Goal: Task Accomplishment & Management: Manage account settings

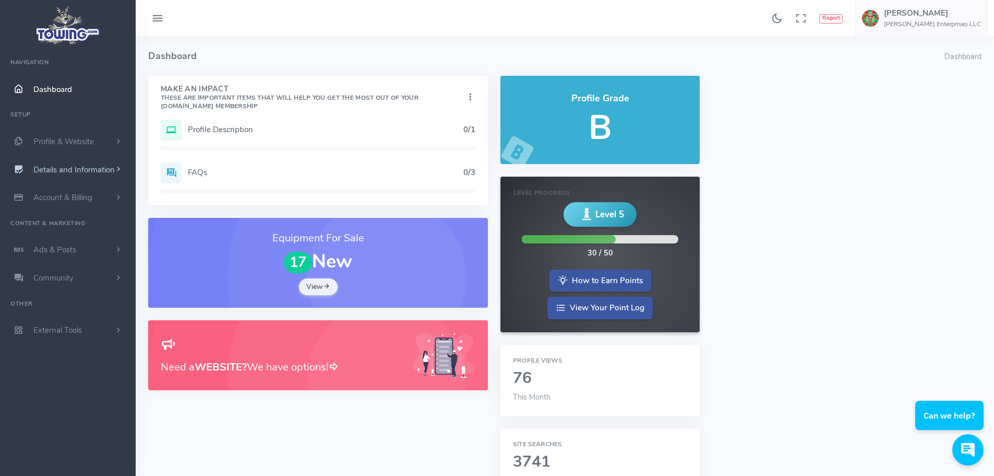
click at [82, 175] on span "Details and Information" at bounding box center [73, 169] width 81 height 10
click at [71, 242] on link "Company Information" at bounding box center [81, 231] width 110 height 21
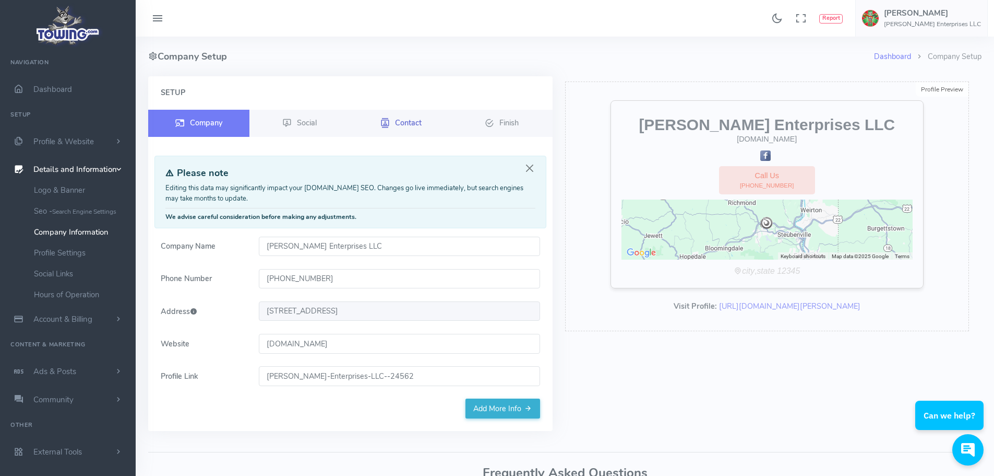
click at [410, 127] on span "Contact" at bounding box center [408, 122] width 27 height 10
click at [60, 147] on span "Profile & Website" at bounding box center [63, 141] width 61 height 10
click at [72, 172] on link "Homepage Content" at bounding box center [81, 161] width 110 height 21
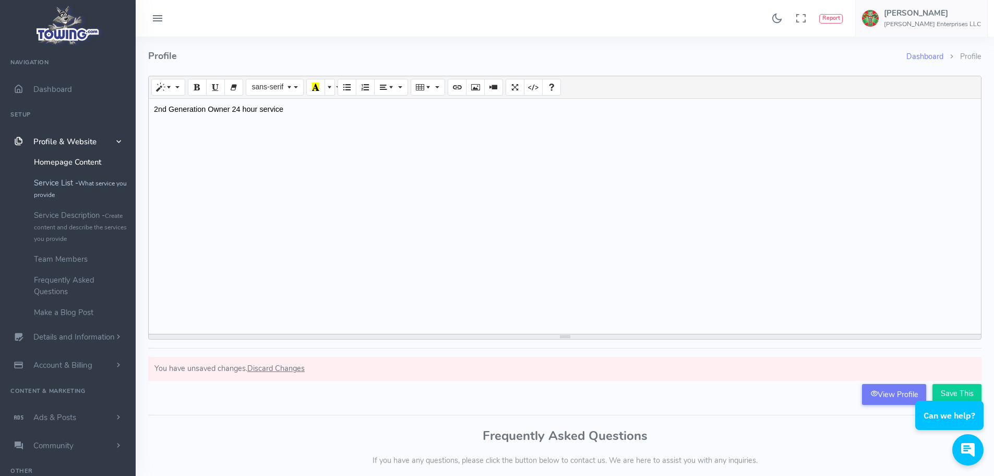
click at [71, 199] on link "Service List - What service you provide" at bounding box center [81, 188] width 110 height 32
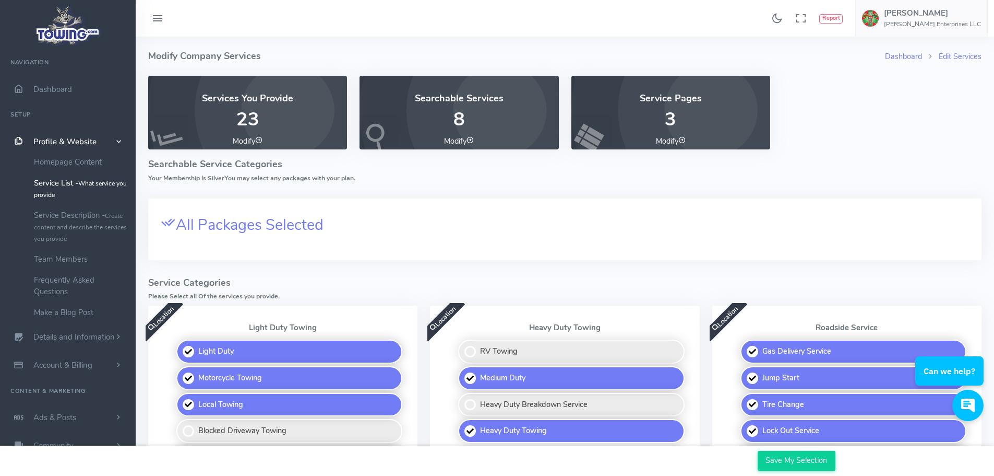
click at [685, 144] on icon at bounding box center [682, 139] width 7 height 7
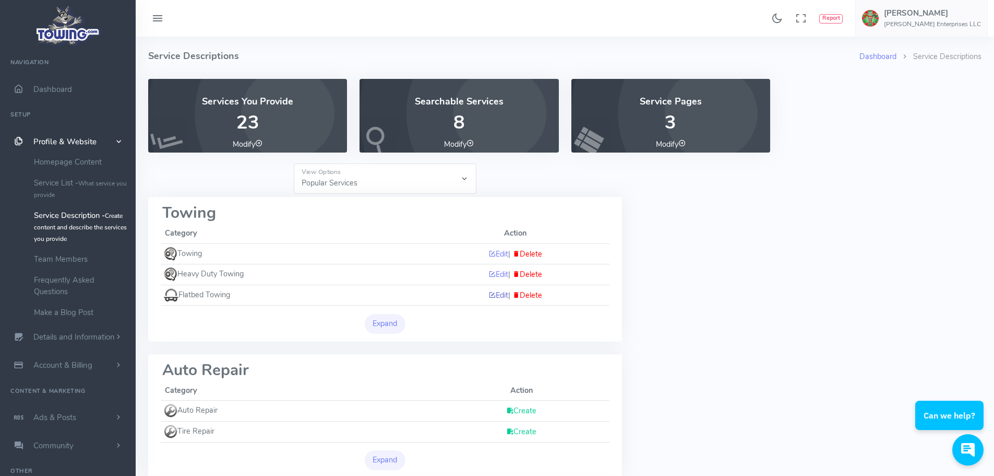
click at [489, 300] on link "Edit" at bounding box center [499, 295] width 20 height 10
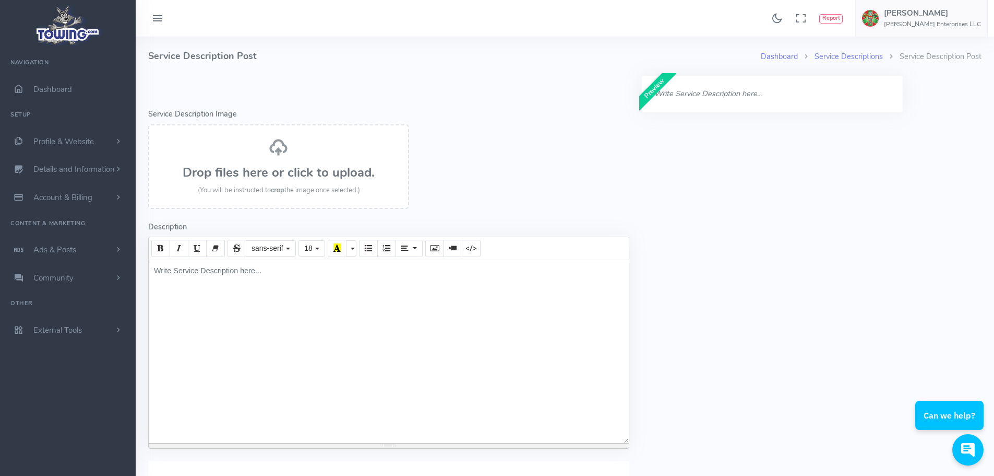
click at [270, 314] on div "Write Service Description here..." at bounding box center [389, 351] width 480 height 183
click at [302, 309] on div "Write Service Description here..." at bounding box center [389, 351] width 480 height 183
click at [281, 179] on h3 "Drop files here or click to upload." at bounding box center [279, 172] width 238 height 14
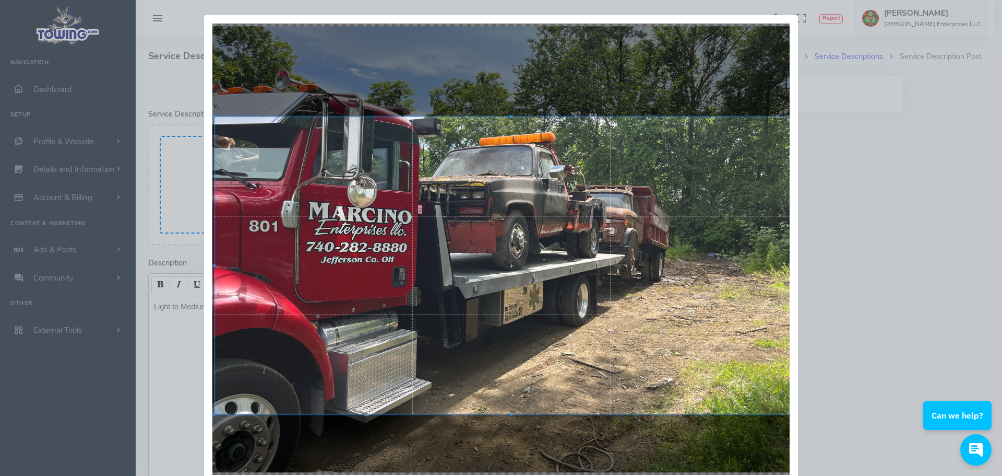
click at [410, 214] on div at bounding box center [512, 265] width 594 height 297
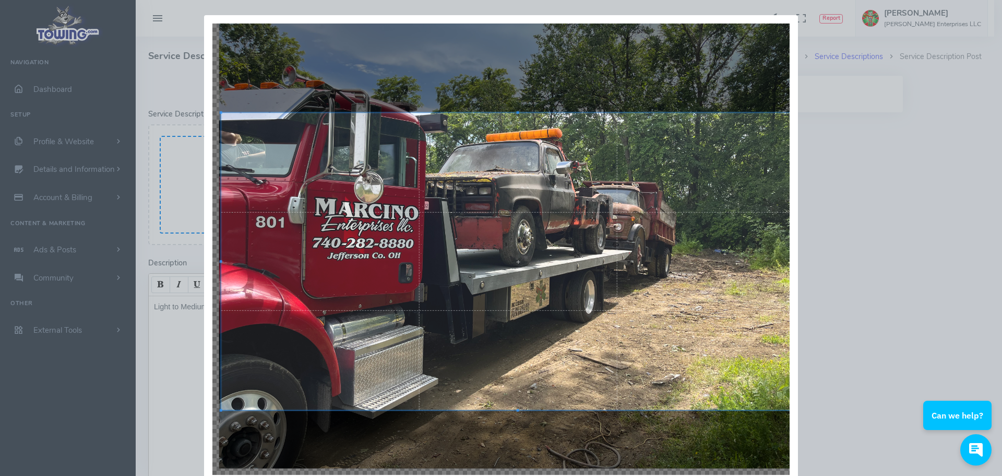
drag, startPoint x: 877, startPoint y: 297, endPoint x: 874, endPoint y: 333, distance: 36.2
click at [874, 333] on div "Crop Cancel" at bounding box center [501, 238] width 1002 height 476
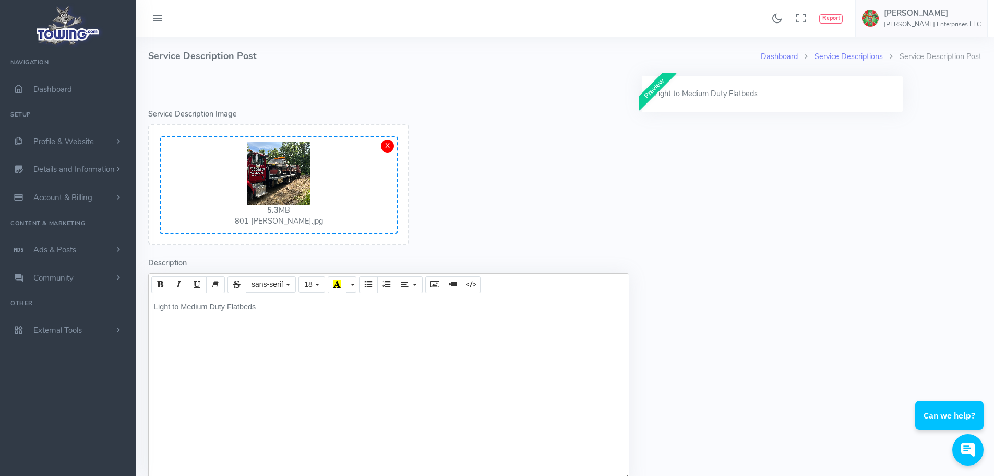
click at [297, 205] on img at bounding box center [278, 173] width 63 height 63
click at [387, 152] on div "X" at bounding box center [387, 145] width 13 height 13
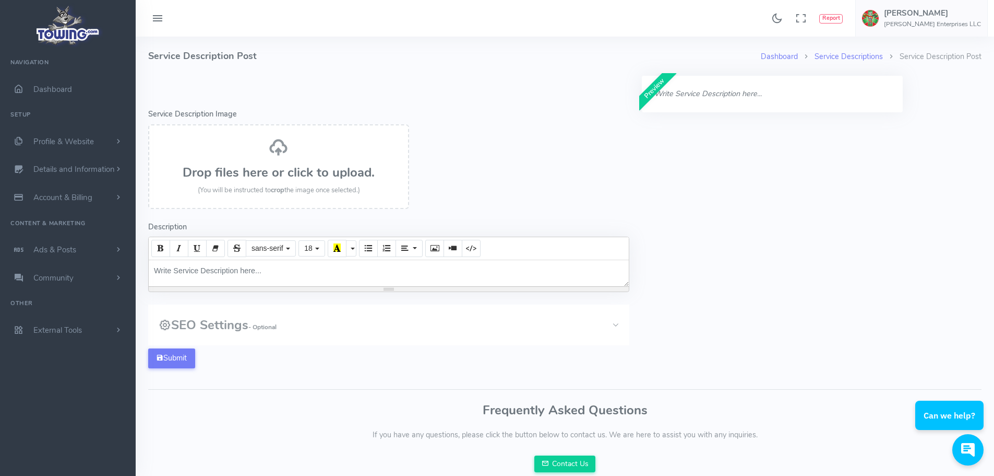
click at [307, 179] on h3 "Drop files here or click to upload." at bounding box center [279, 172] width 238 height 14
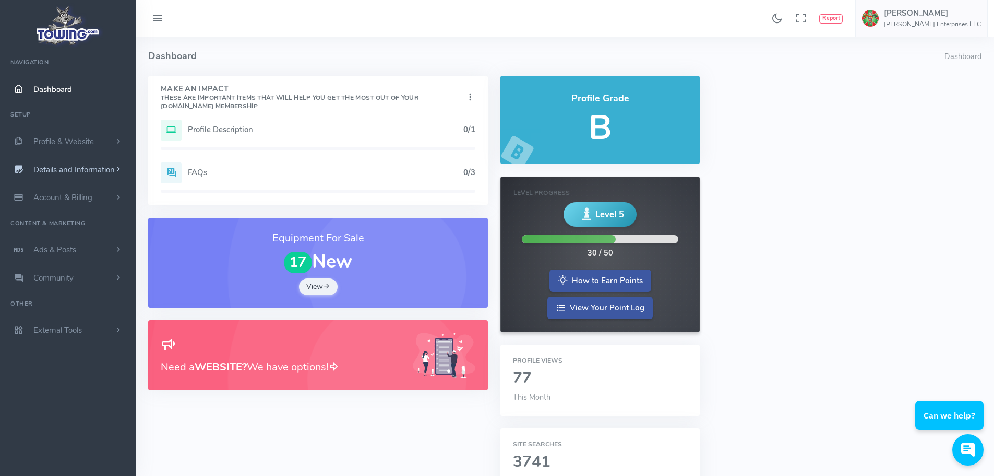
click at [92, 175] on span "Details and Information" at bounding box center [73, 169] width 81 height 10
click at [87, 242] on link "Company Information" at bounding box center [81, 231] width 110 height 21
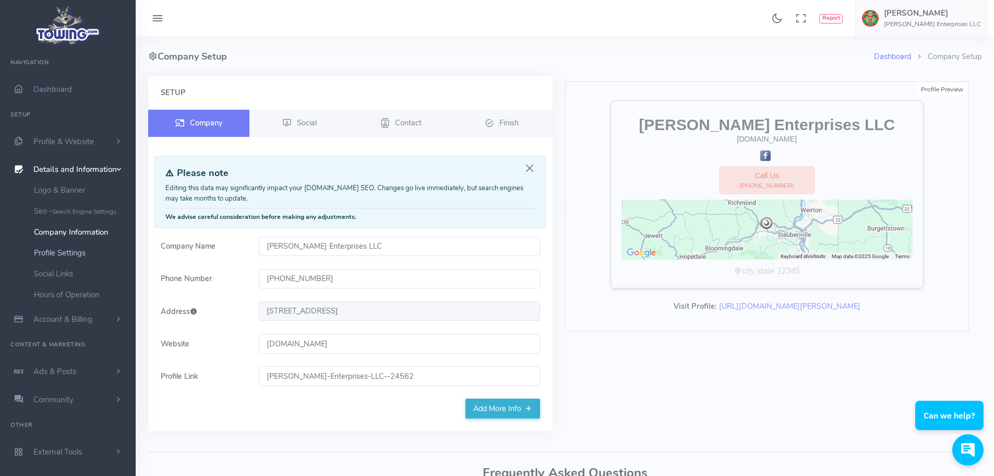
click at [82, 263] on link "Profile Settings" at bounding box center [81, 252] width 110 height 21
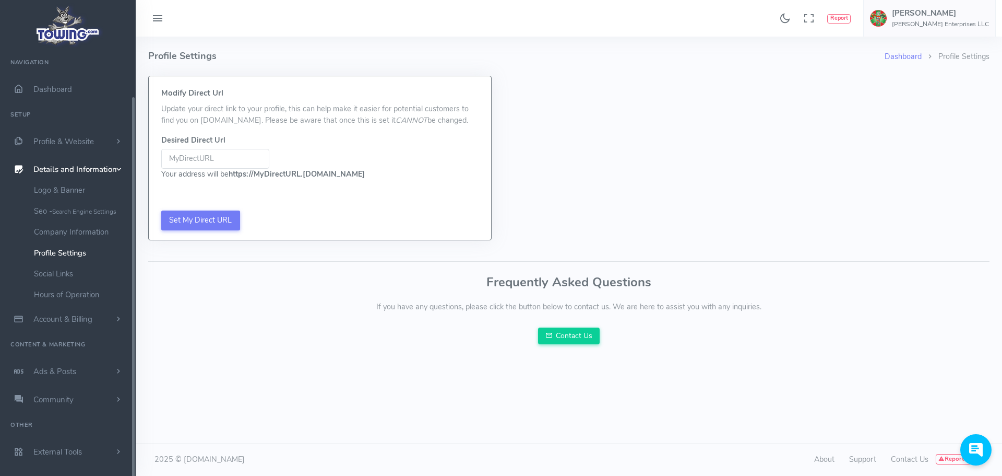
scroll to position [51, 0]
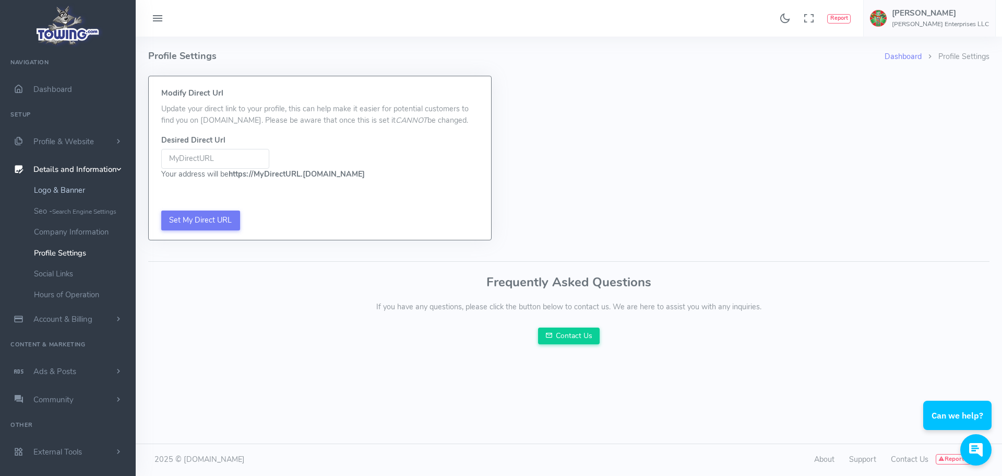
click at [82, 180] on link "Logo & Banner" at bounding box center [81, 190] width 110 height 21
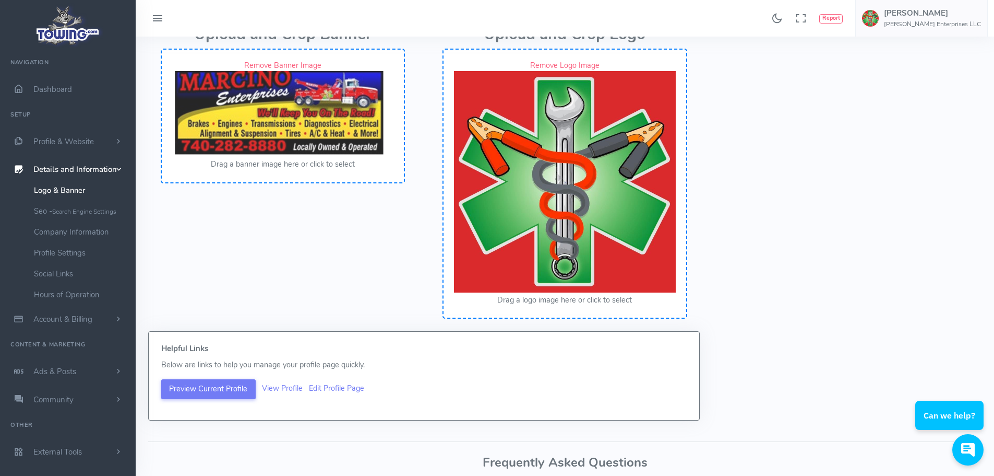
scroll to position [78, 0]
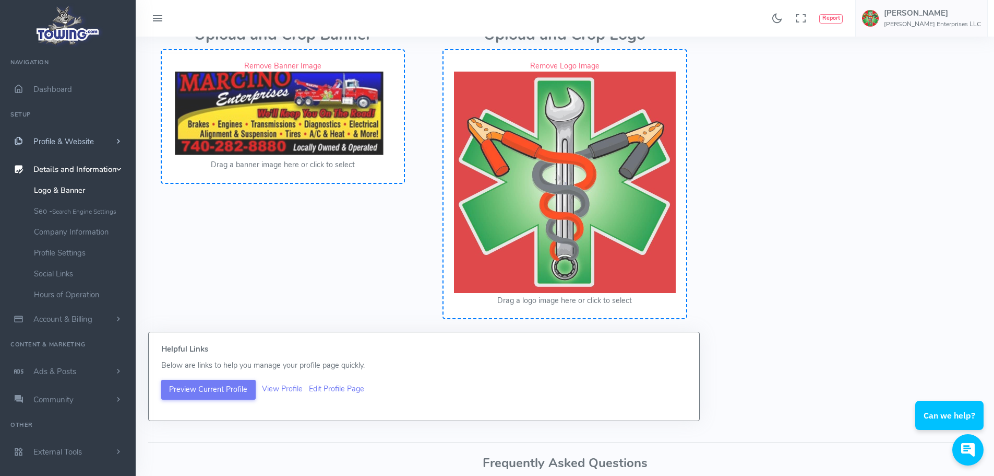
click at [84, 147] on span "Profile & Website" at bounding box center [63, 141] width 61 height 10
click at [89, 239] on link "Service Description - Create content and describe the services you provide" at bounding box center [81, 227] width 110 height 44
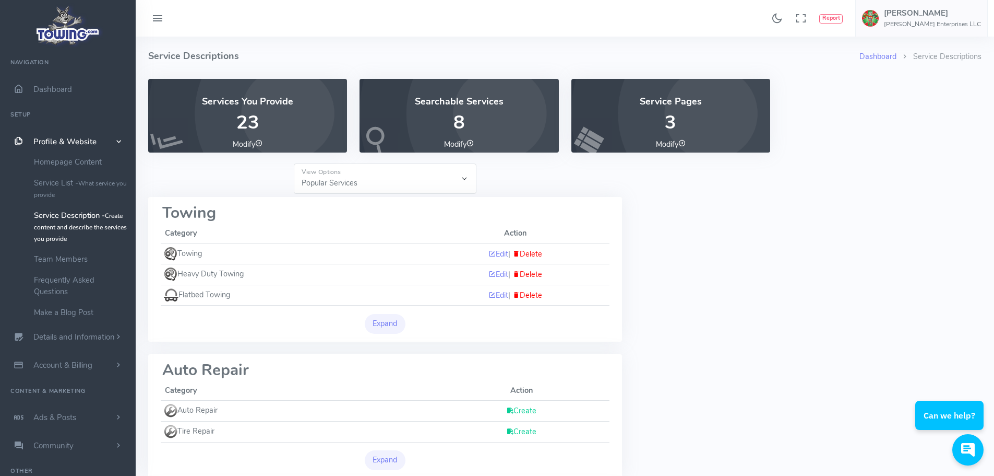
click at [686, 147] on icon at bounding box center [682, 142] width 7 height 7
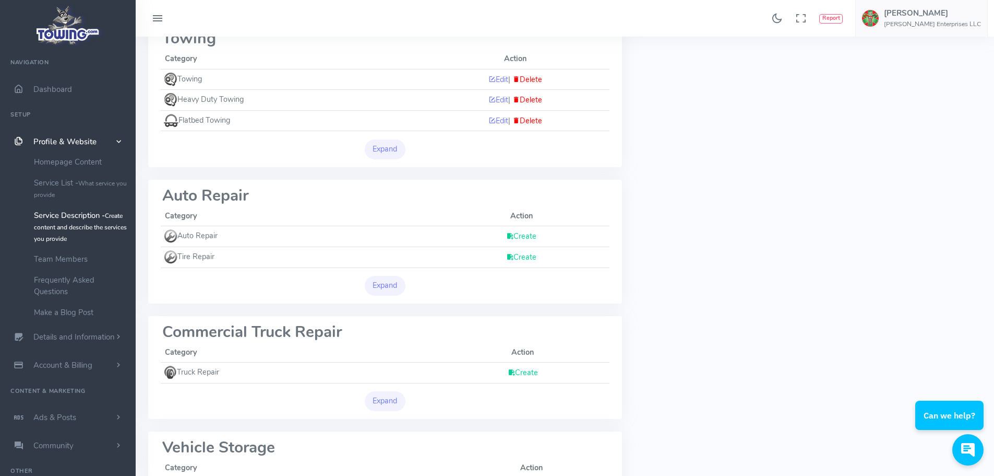
scroll to position [209, 0]
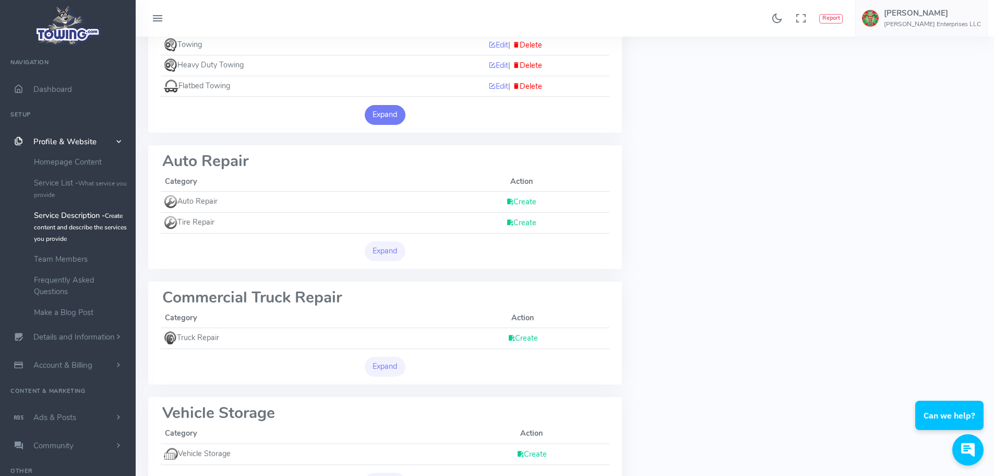
click at [382, 125] on button "Expand" at bounding box center [385, 115] width 41 height 20
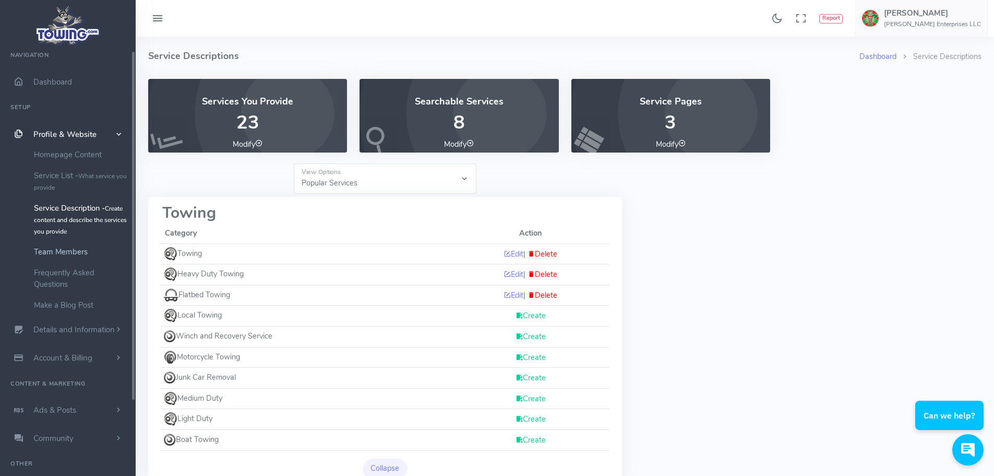
scroll to position [0, 0]
click at [46, 147] on span "Profile & Website" at bounding box center [64, 141] width 63 height 10
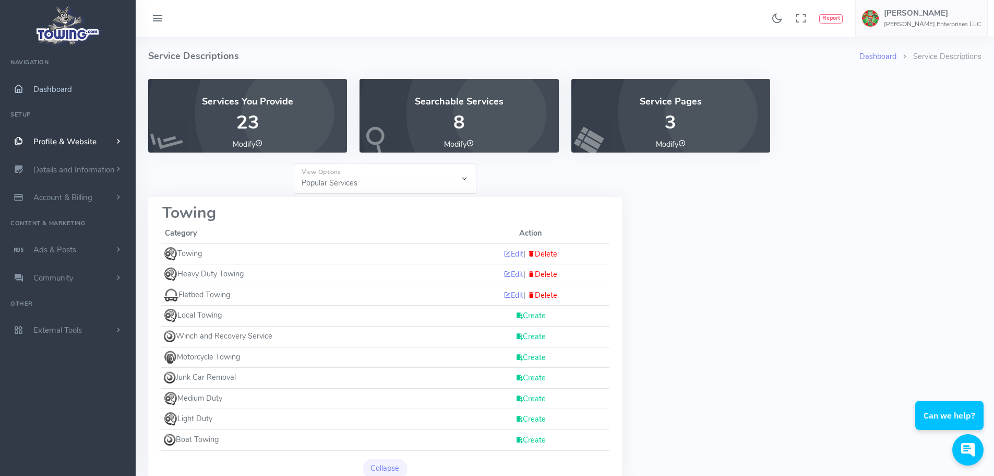
click at [45, 91] on span "Dashboard" at bounding box center [52, 89] width 39 height 10
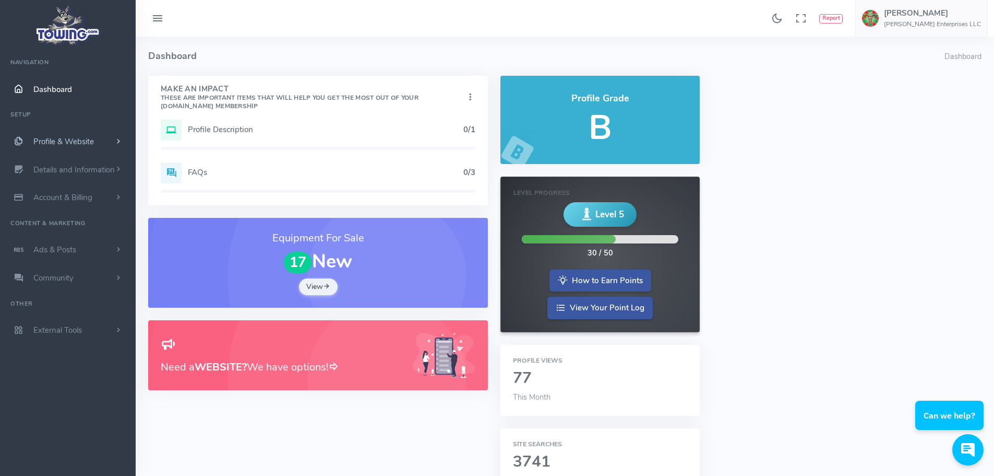
click at [89, 147] on span "Profile & Website" at bounding box center [63, 141] width 61 height 10
click at [93, 172] on link "Homepage Content" at bounding box center [81, 161] width 110 height 21
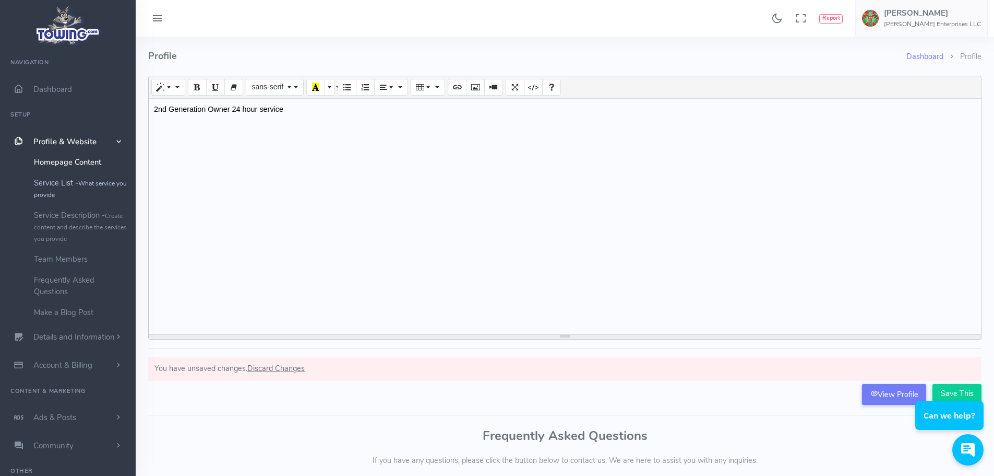
click at [76, 198] on link "Service List - What service you provide" at bounding box center [81, 188] width 110 height 32
